Goal: Information Seeking & Learning: Learn about a topic

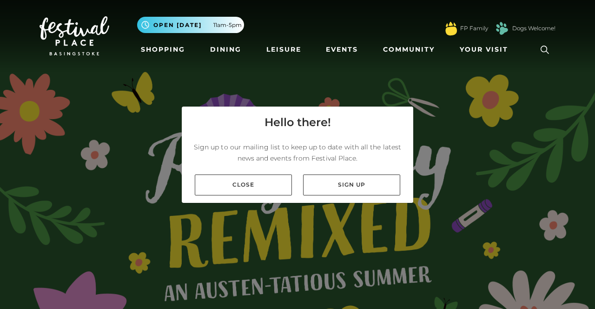
click at [253, 195] on link "Close" at bounding box center [243, 184] width 97 height 21
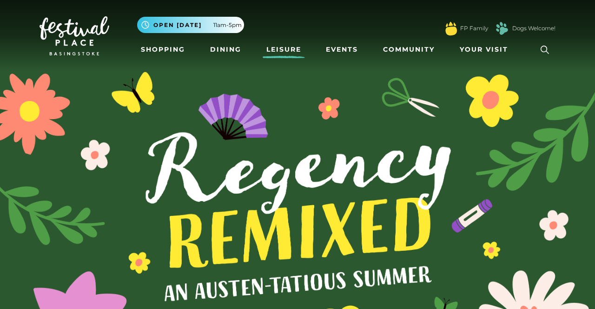
click at [282, 48] on link "Leisure" at bounding box center [284, 49] width 42 height 17
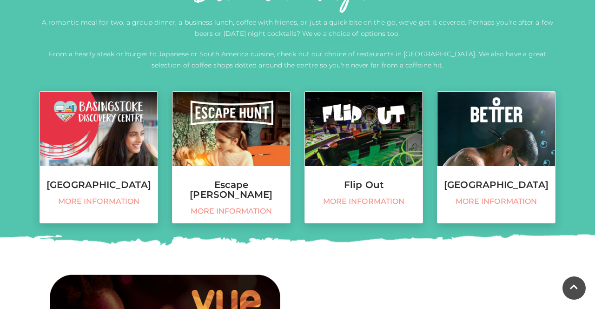
scroll to position [356, 0]
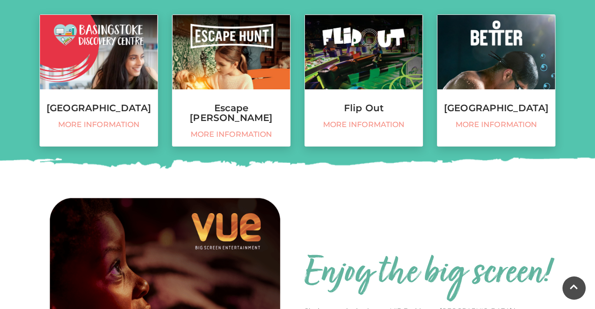
click at [376, 121] on span "More information" at bounding box center [364, 124] width 108 height 9
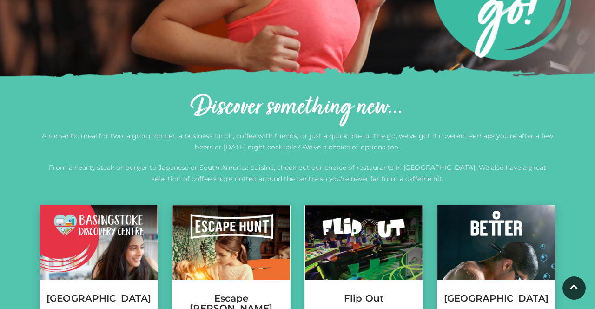
scroll to position [0, 0]
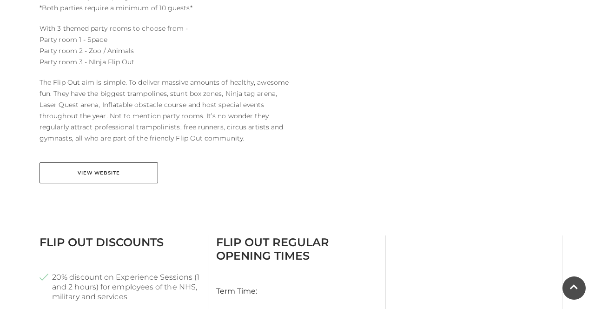
scroll to position [532, 0]
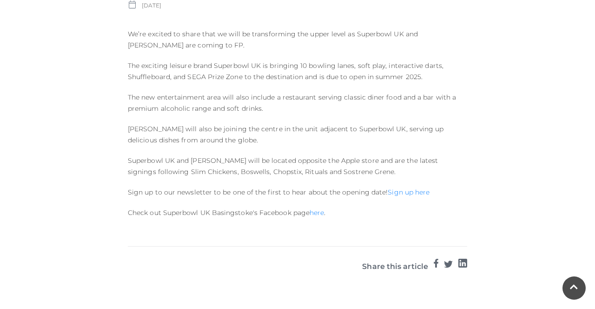
scroll to position [430, 0]
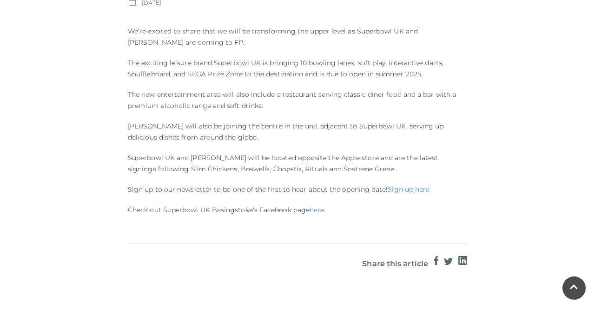
click at [321, 209] on link "here" at bounding box center [317, 209] width 14 height 8
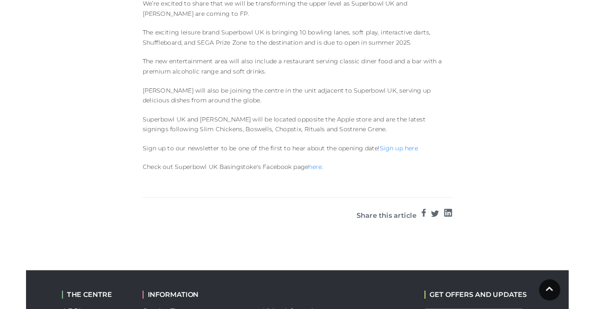
scroll to position [459, 0]
